Goal: Information Seeking & Learning: Learn about a topic

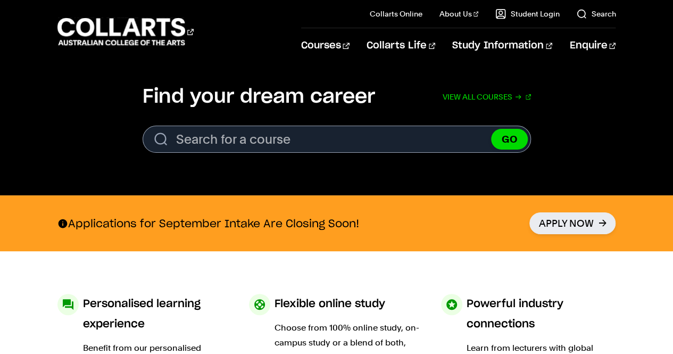
scroll to position [341, 0]
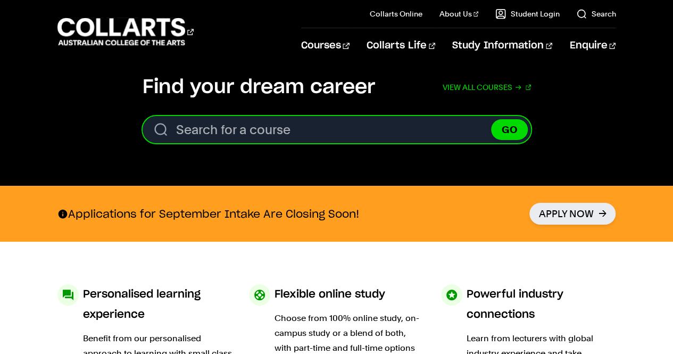
click at [280, 136] on input "Search for a course" at bounding box center [337, 129] width 388 height 27
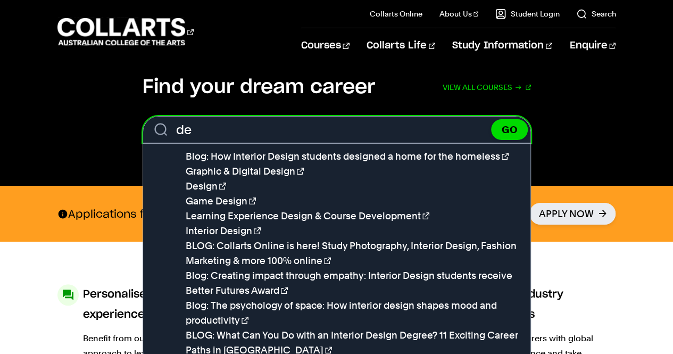
type input "d"
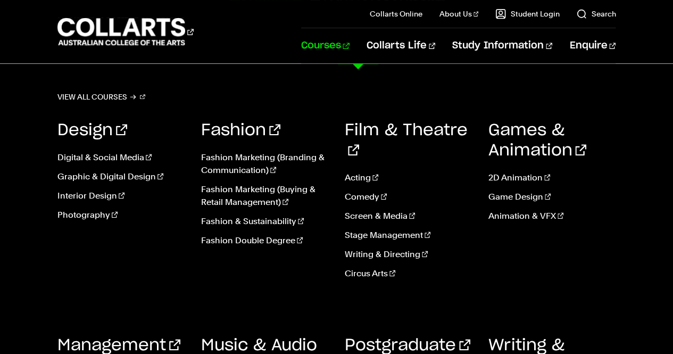
click at [349, 46] on link "Courses" at bounding box center [325, 45] width 48 height 35
click at [103, 157] on link "Digital & Social Media" at bounding box center [121, 157] width 128 height 13
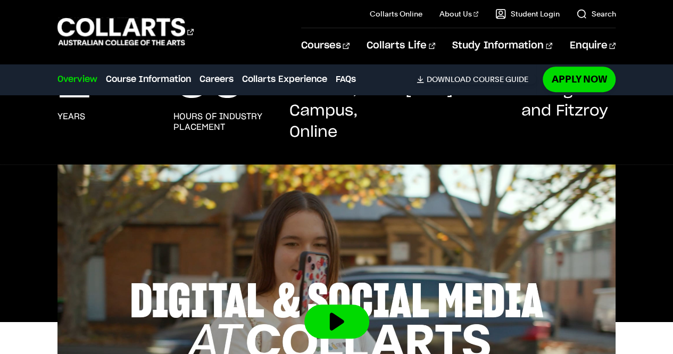
scroll to position [256, 0]
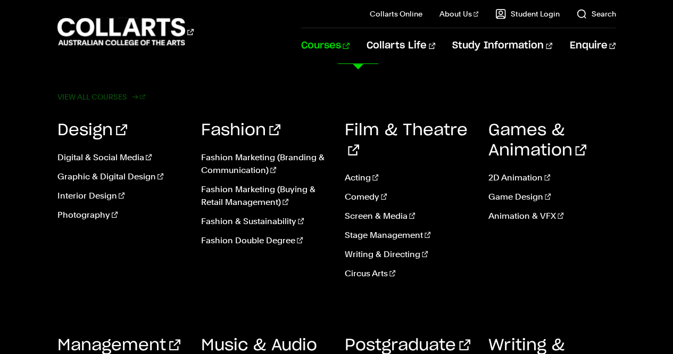
click at [100, 90] on link "View all courses" at bounding box center [101, 96] width 88 height 15
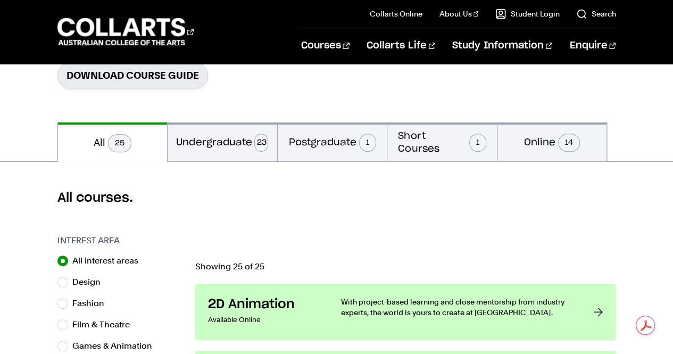
scroll to position [180, 0]
click at [246, 141] on button "Undergraduate 23" at bounding box center [222, 141] width 110 height 39
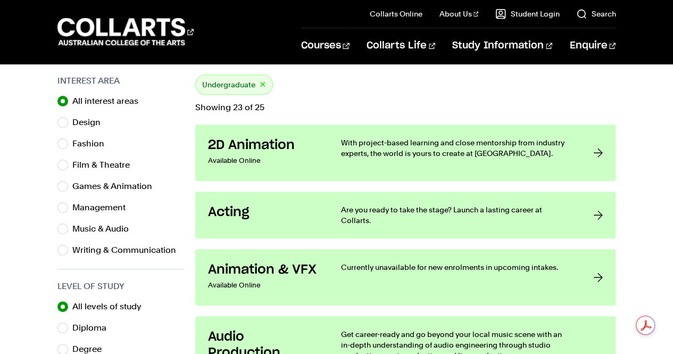
scroll to position [339, 0]
click at [86, 124] on label "Design" at bounding box center [90, 121] width 37 height 15
click at [68, 124] on input "Design" at bounding box center [62, 121] width 11 height 11
radio input "true"
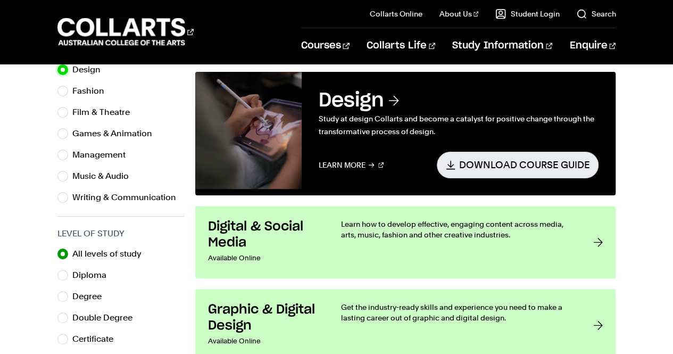
scroll to position [349, 0]
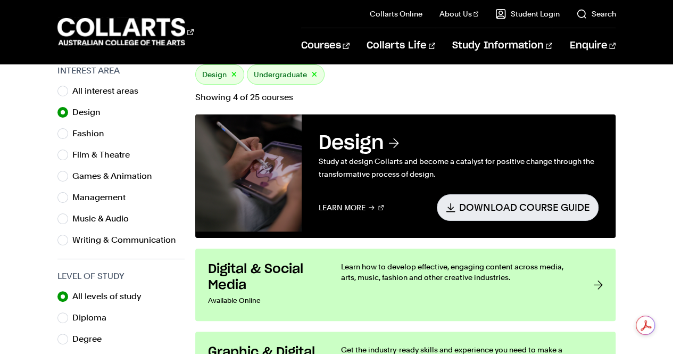
click at [314, 286] on h3 "Digital & Social Media" at bounding box center [264, 277] width 112 height 32
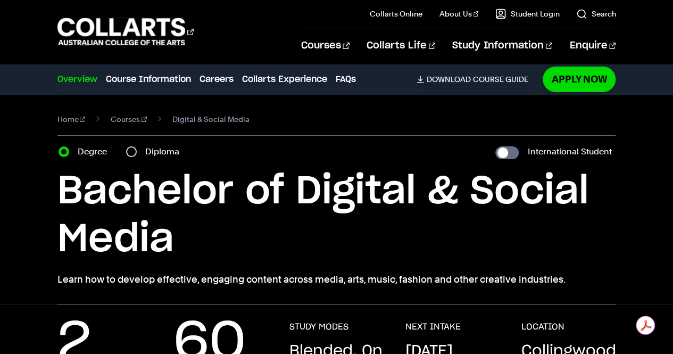
click at [140, 149] on div "Diploma" at bounding box center [156, 151] width 60 height 15
click at [131, 149] on input "Diploma" at bounding box center [131, 151] width 11 height 11
radio input "true"
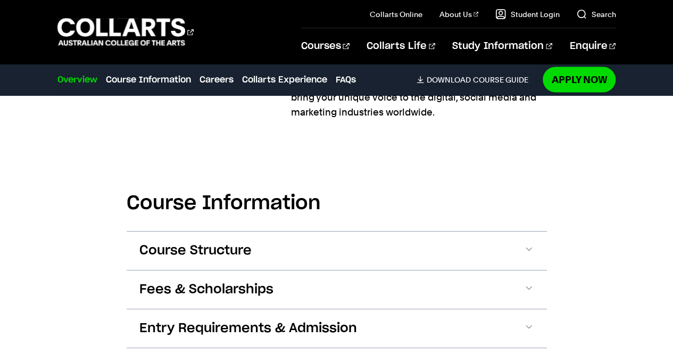
scroll to position [1006, 0]
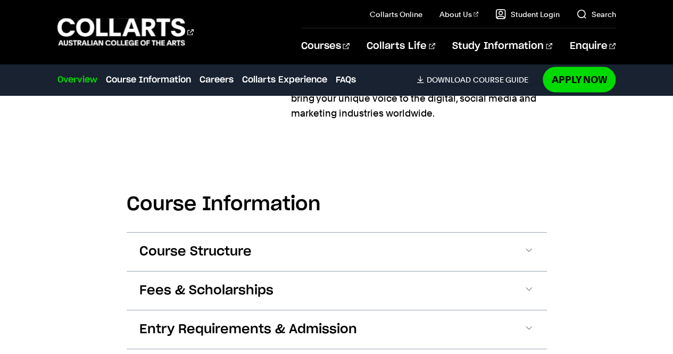
drag, startPoint x: 238, startPoint y: 214, endPoint x: 237, endPoint y: 221, distance: 6.5
click at [237, 221] on section "Course Information Course Structure Diploma of Digital & Social Media The Diplo…" at bounding box center [337, 282] width 420 height 279
click at [0, 0] on span "Course Structure" at bounding box center [0, 0] width 0 height 0
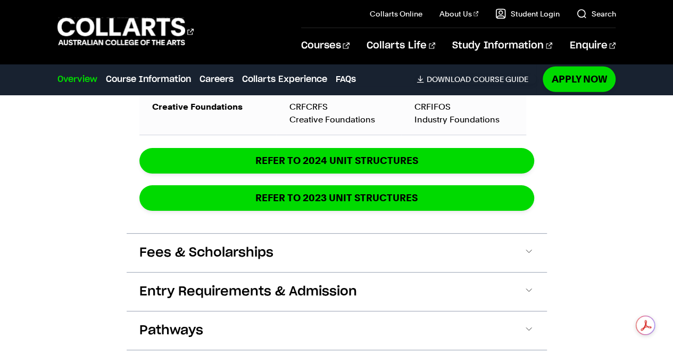
scroll to position [1506, 0]
